Goal: Information Seeking & Learning: Learn about a topic

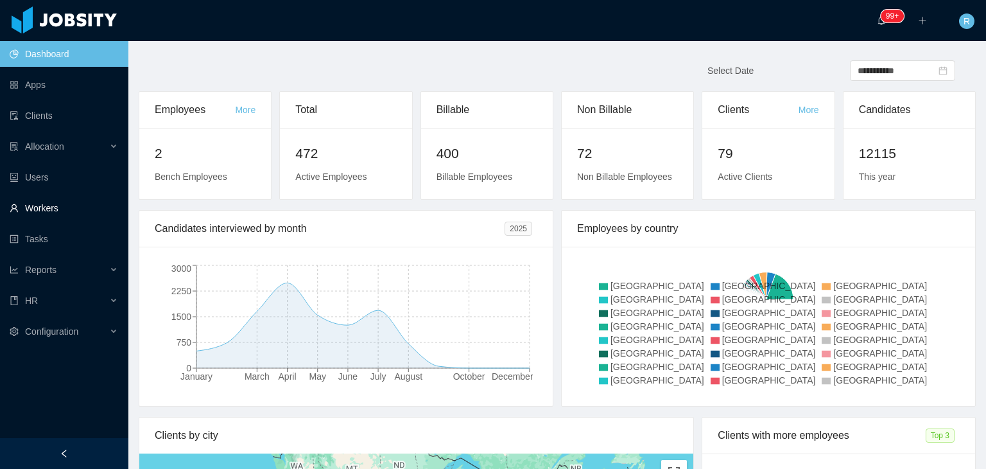
click at [45, 204] on link "Workers" at bounding box center [64, 208] width 109 height 26
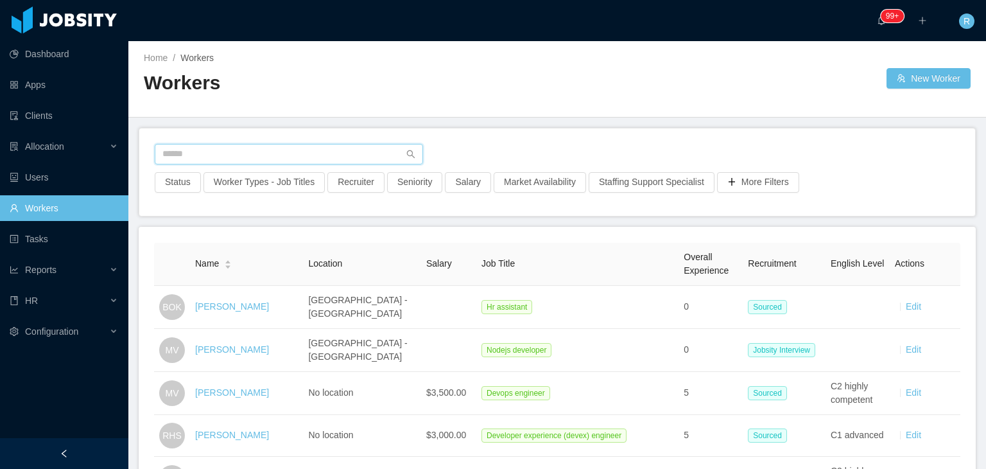
click at [302, 150] on input "text" at bounding box center [289, 154] width 268 height 21
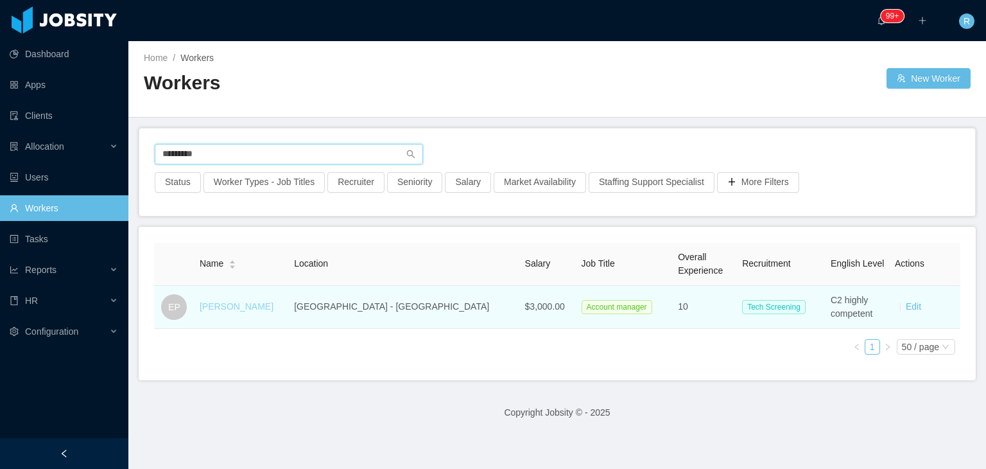
type input "*********"
click at [242, 308] on link "Enriqueta Pineda" at bounding box center [237, 306] width 74 height 10
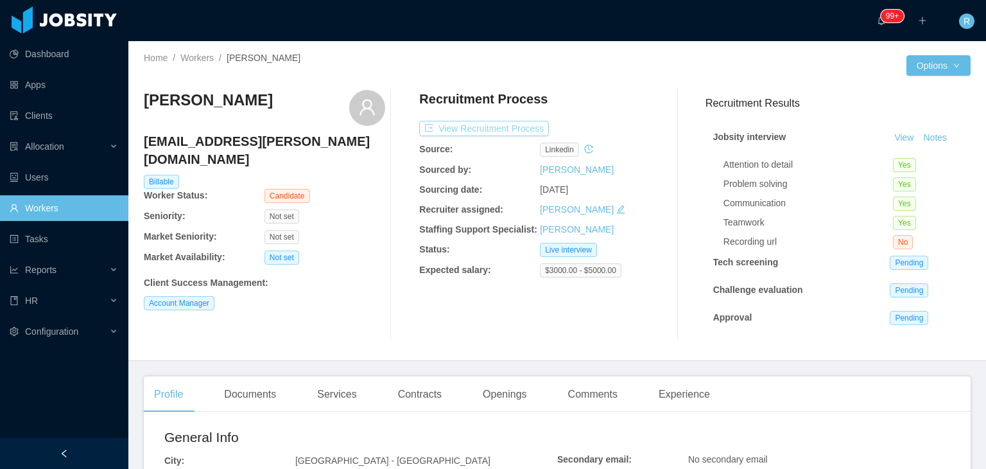
click at [516, 127] on button "View Recruitment Process" at bounding box center [484, 128] width 130 height 15
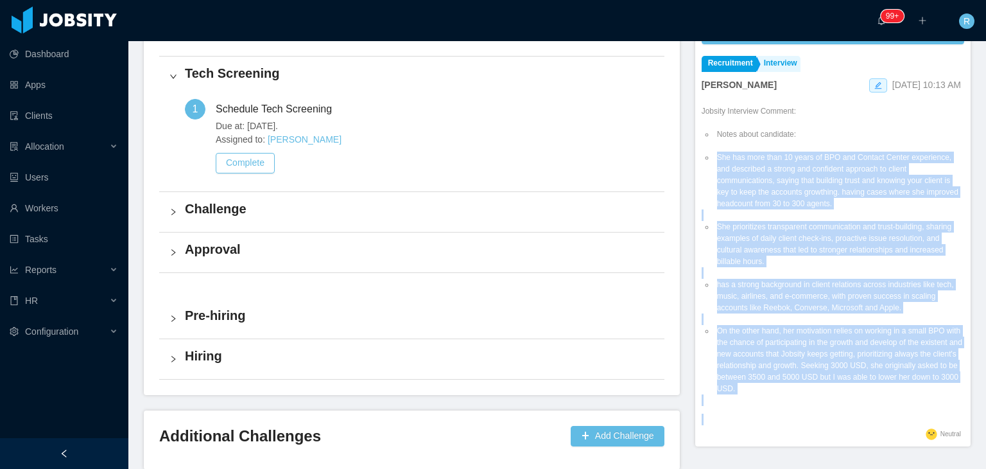
scroll to position [484, 0]
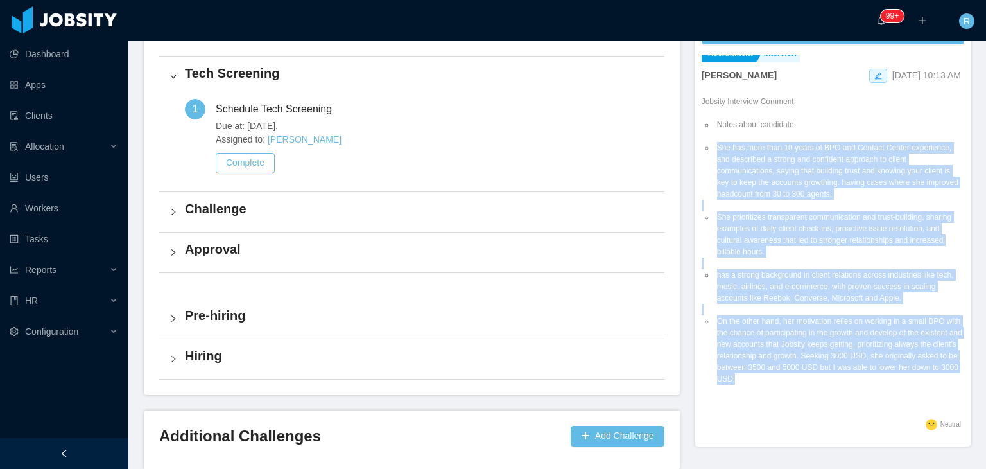
drag, startPoint x: 710, startPoint y: 196, endPoint x: 826, endPoint y: 383, distance: 220.3
click at [826, 383] on ul "Notes about candidate: She has more than 10 years of BPO and Contact Center exp…" at bounding box center [833, 251] width 263 height 289
copy ul "She has more than 10 years of BPO and Contact Center experience, and described …"
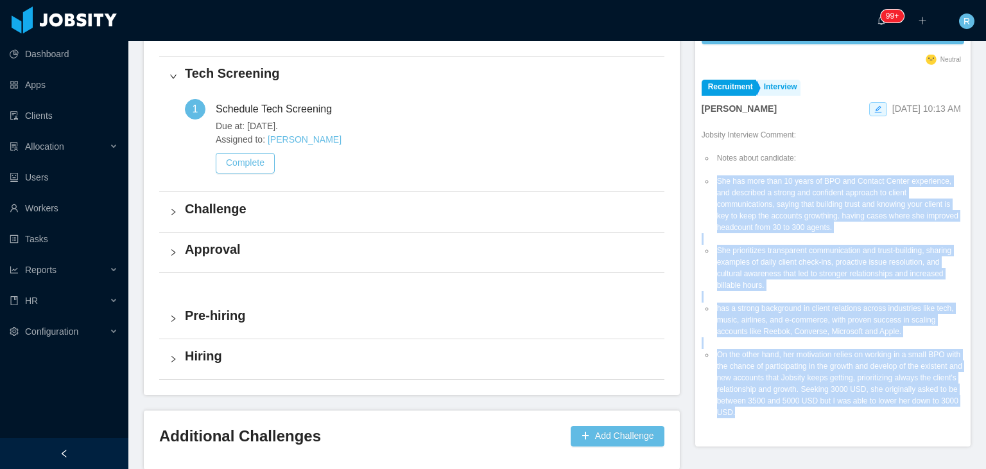
scroll to position [438, 0]
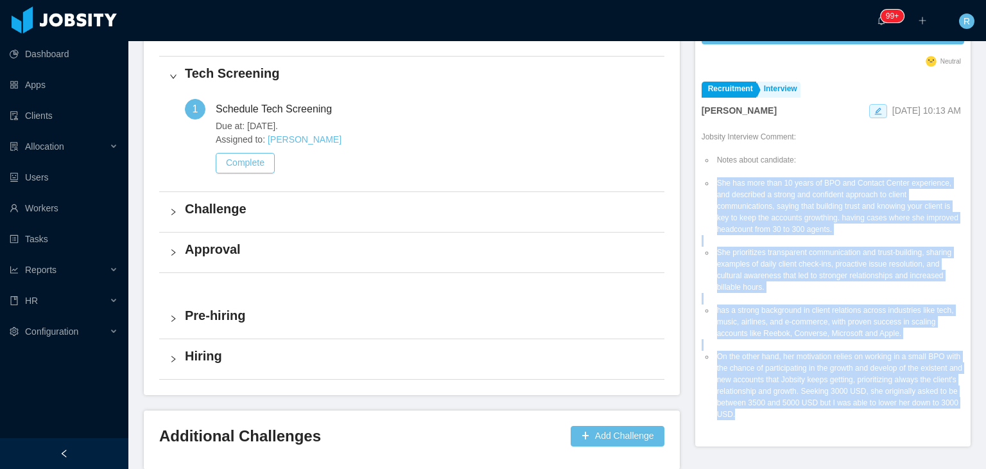
copy ul "She has more than 10 years of BPO and Contact Center experience, and described …"
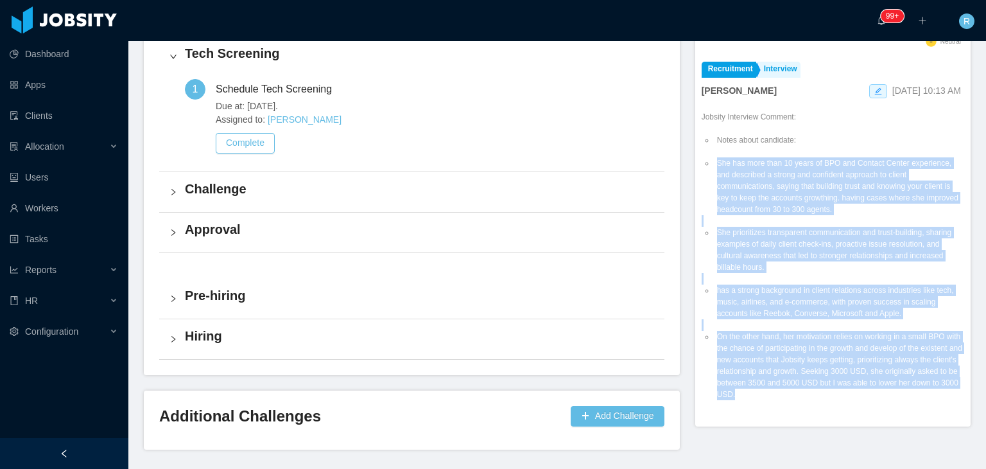
scroll to position [0, 0]
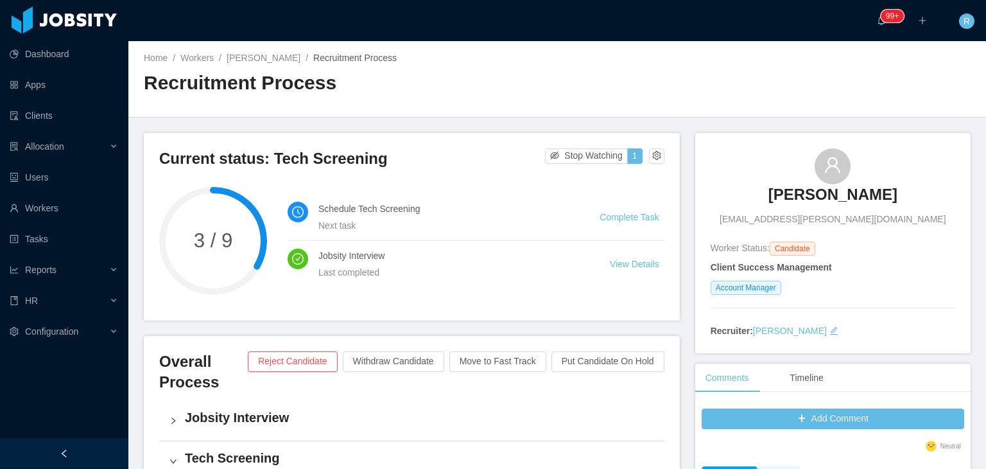
click at [830, 191] on h3 "Enriqueta Pineda" at bounding box center [833, 194] width 129 height 21
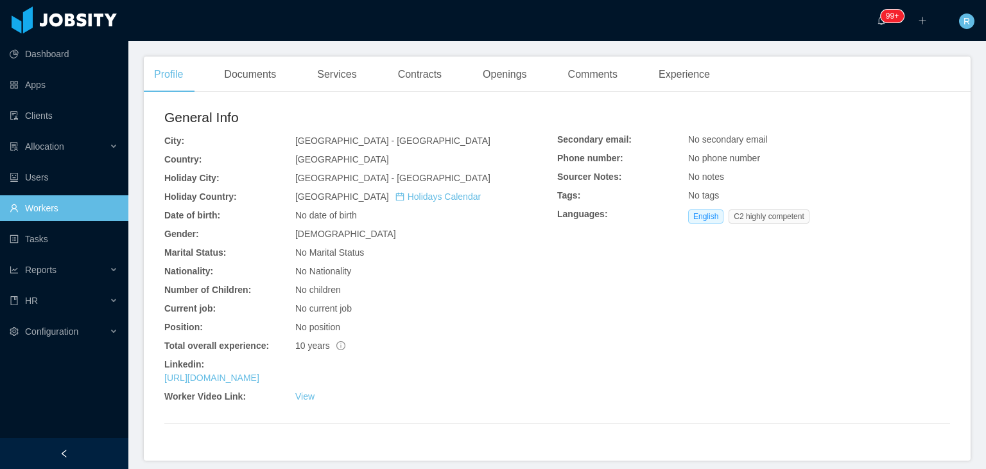
scroll to position [320, 0]
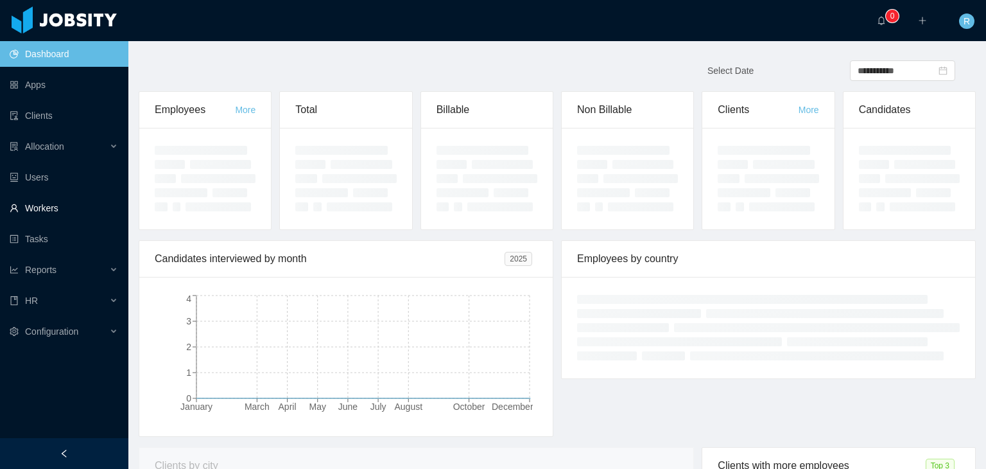
click at [56, 205] on link "Workers" at bounding box center [64, 208] width 109 height 26
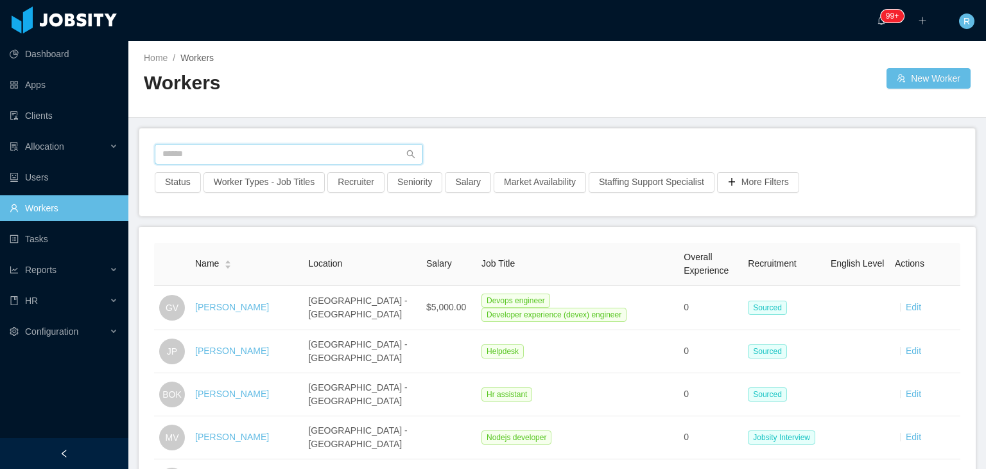
click at [334, 148] on input "text" at bounding box center [289, 154] width 268 height 21
paste input "**********"
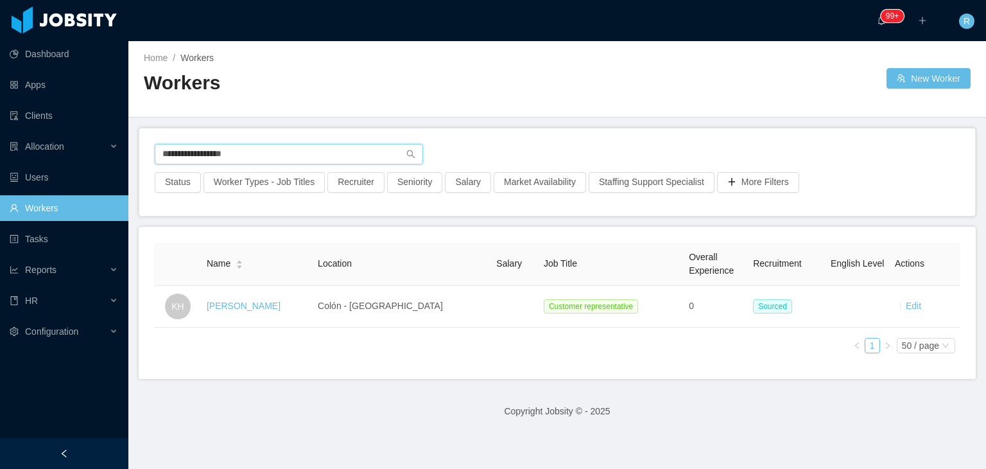
type input "**********"
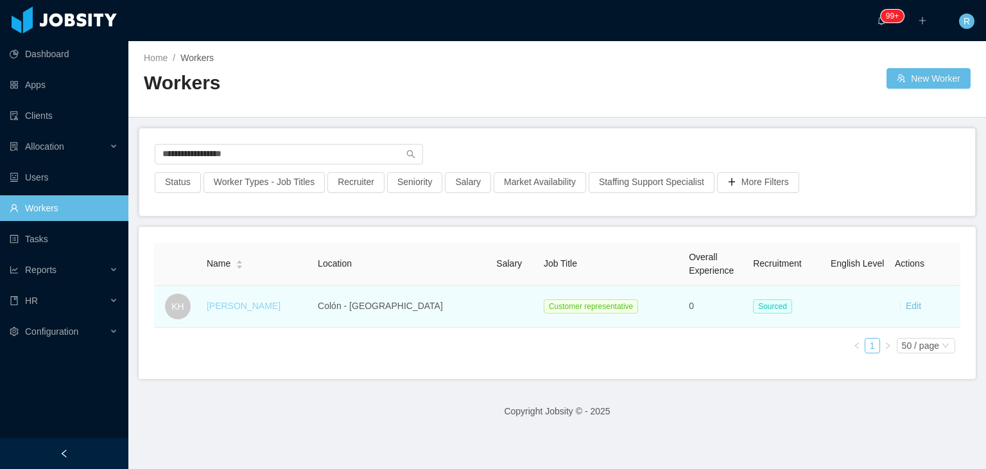
click at [252, 307] on link "Keily Hernández" at bounding box center [244, 306] width 74 height 10
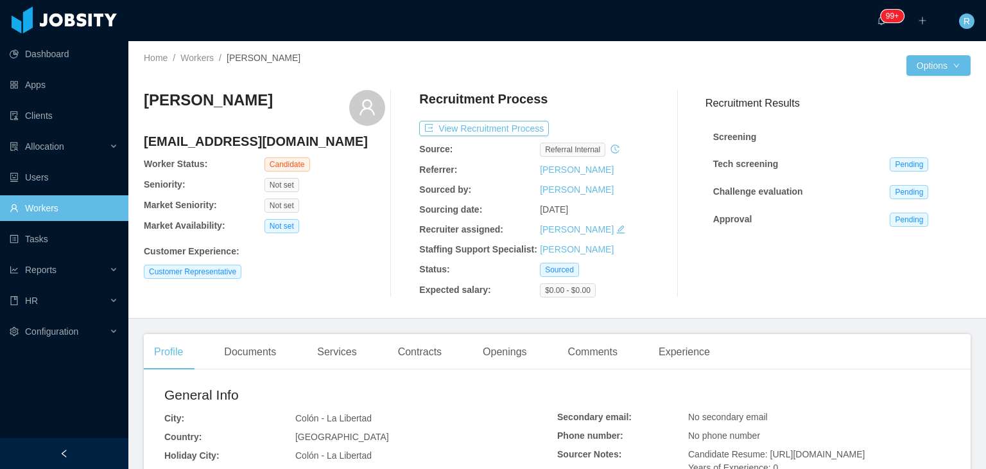
click at [314, 126] on div "Keily Hernández sv087231@gmail.com Worker Status: Candidate Seniority: Not set …" at bounding box center [264, 193] width 241 height 207
click at [44, 214] on link "Workers" at bounding box center [64, 208] width 109 height 26
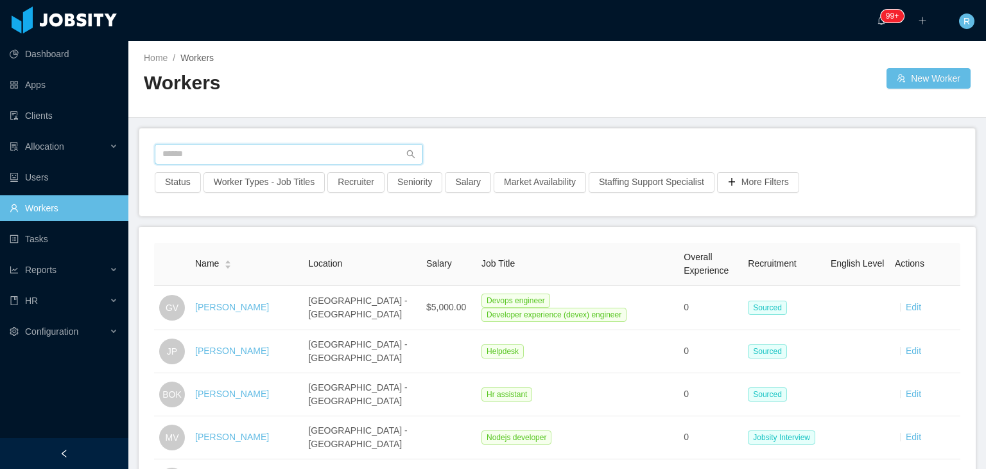
click at [258, 148] on input "text" at bounding box center [289, 154] width 268 height 21
type input "**********"
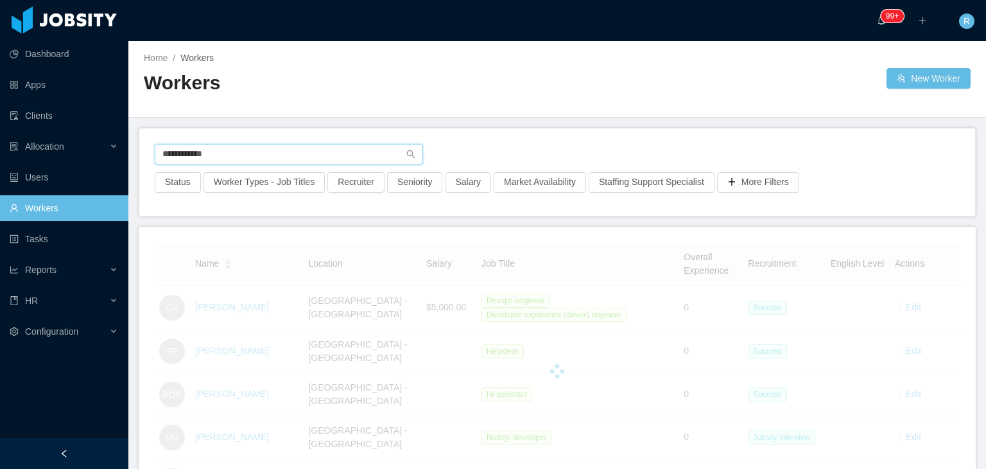
scroll to position [15, 0]
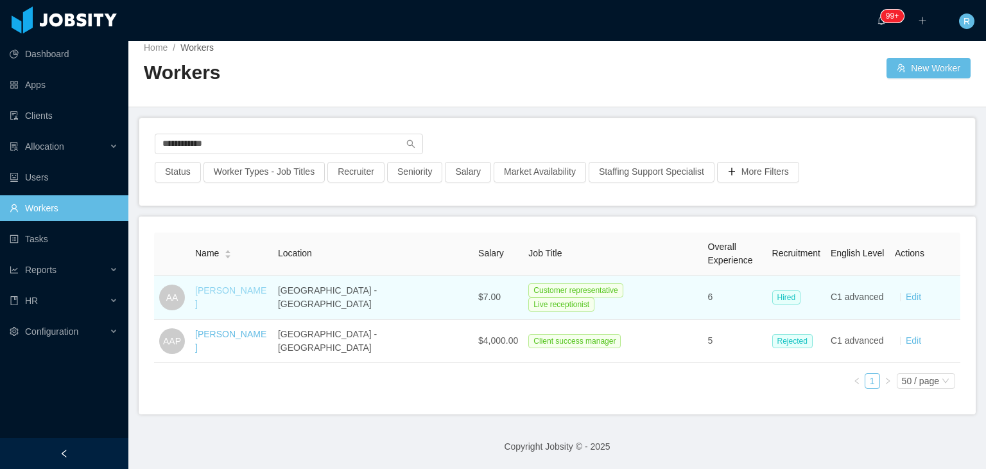
click at [226, 292] on link "Andrea Amaya" at bounding box center [230, 297] width 71 height 24
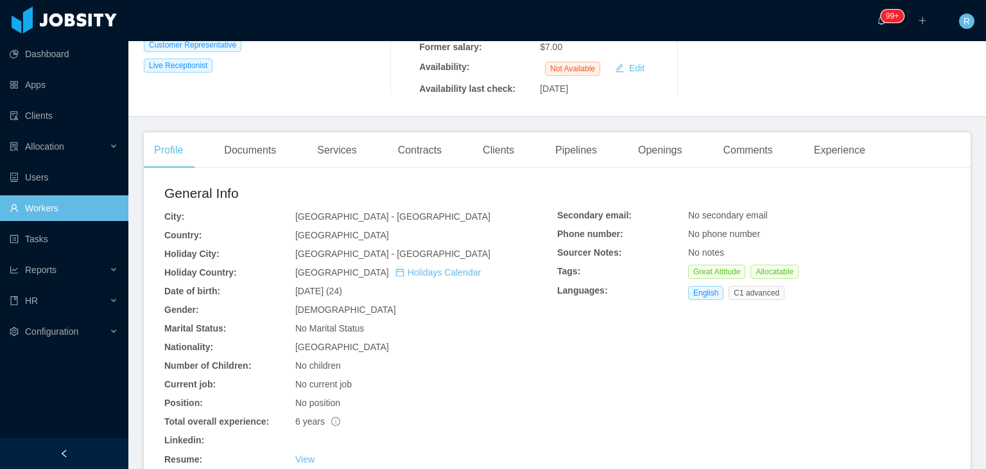
scroll to position [336, 0]
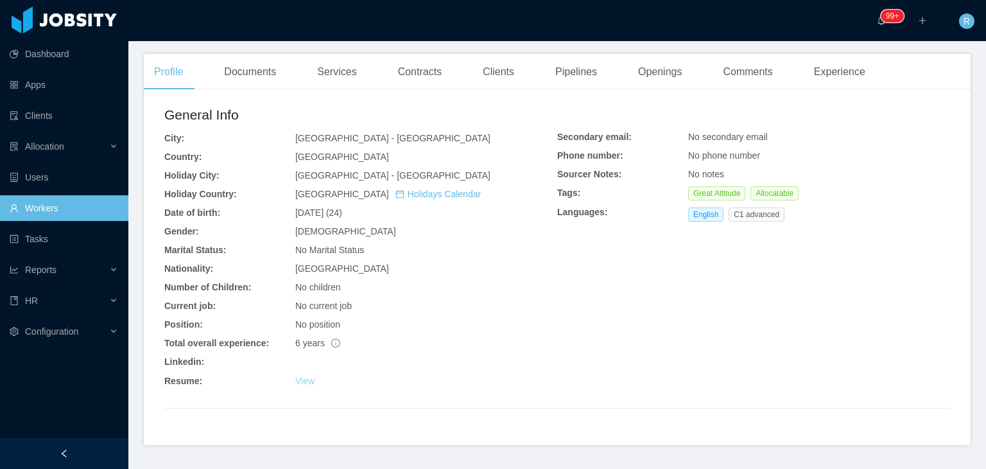
click at [302, 383] on link "View" at bounding box center [304, 381] width 19 height 10
